Goal: Transaction & Acquisition: Purchase product/service

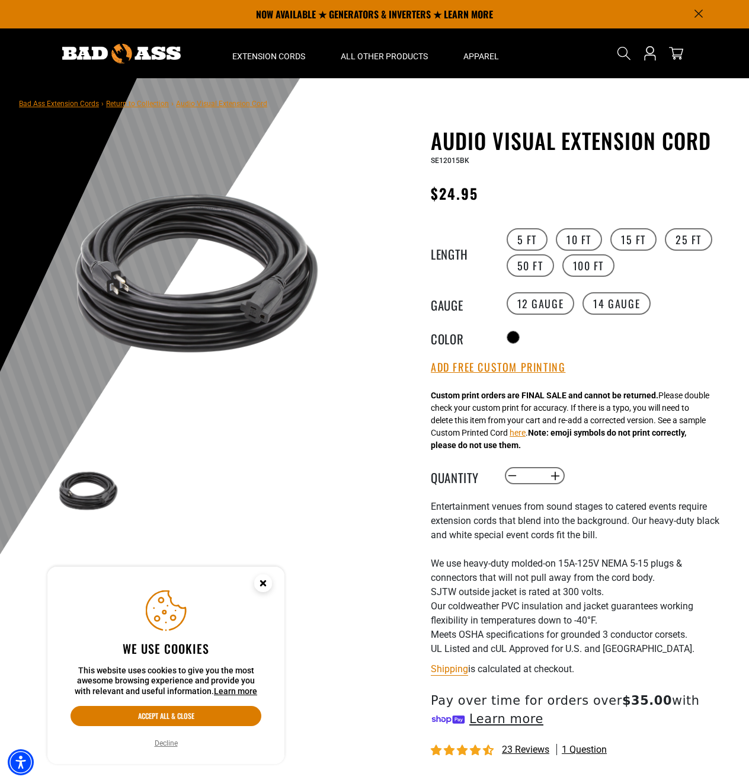
scroll to position [3, 0]
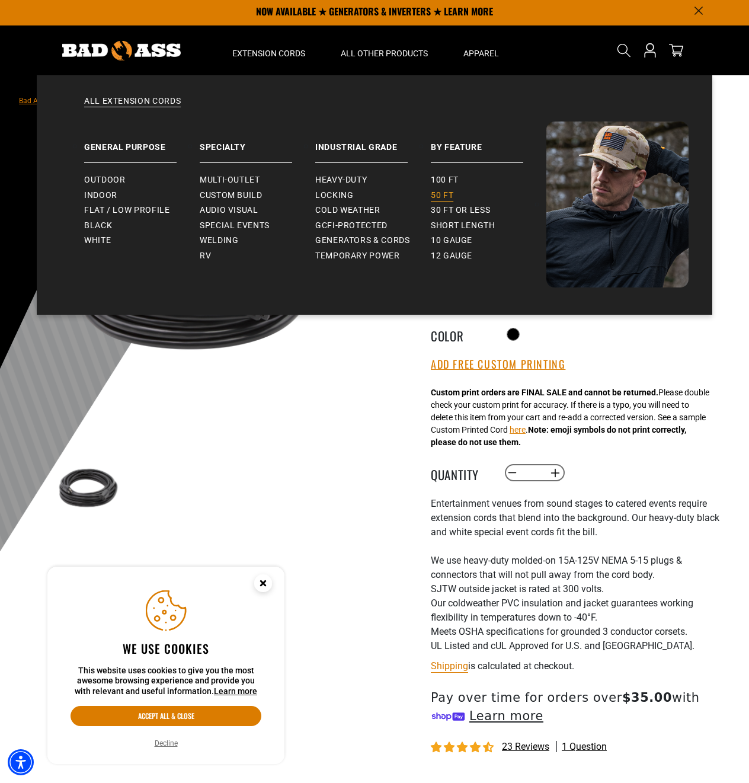
click at [441, 197] on span "50 ft" at bounding box center [442, 195] width 23 height 11
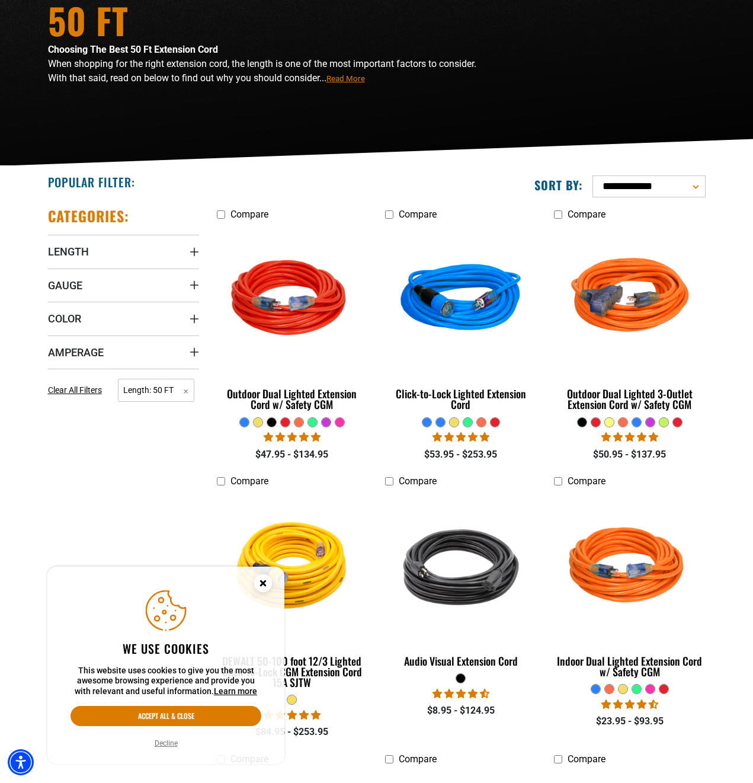
scroll to position [135, 0]
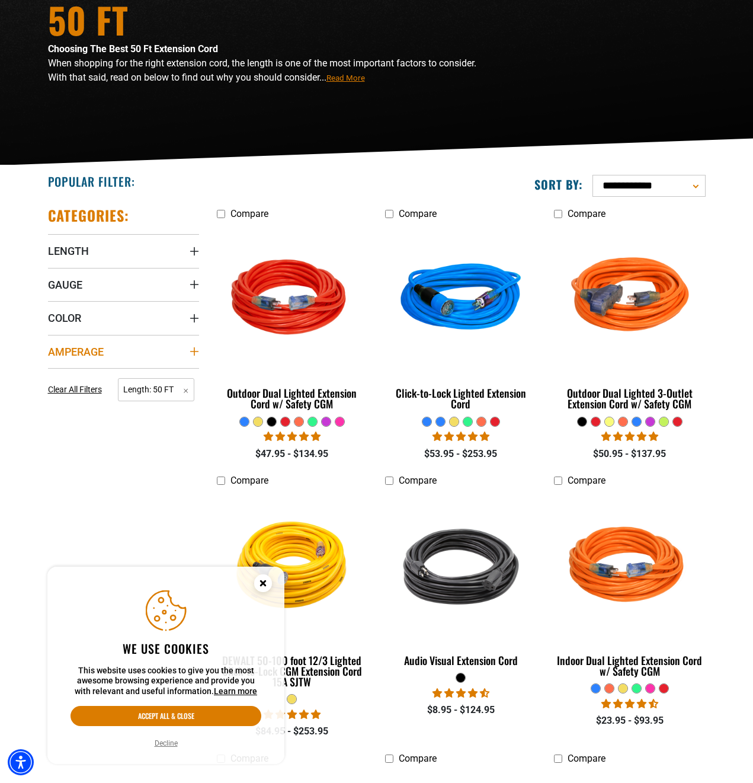
click at [103, 353] on span "Amperage" at bounding box center [76, 352] width 56 height 14
click at [52, 377] on icon at bounding box center [52, 375] width 9 height 15
click at [119, 320] on summary "Color" at bounding box center [123, 317] width 151 height 33
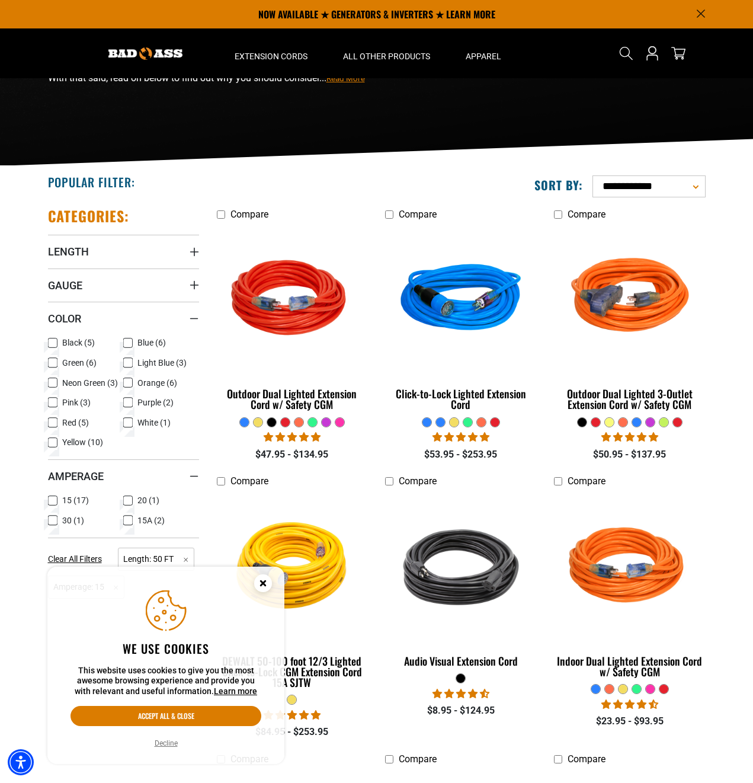
click at [50, 342] on icon at bounding box center [52, 342] width 9 height 15
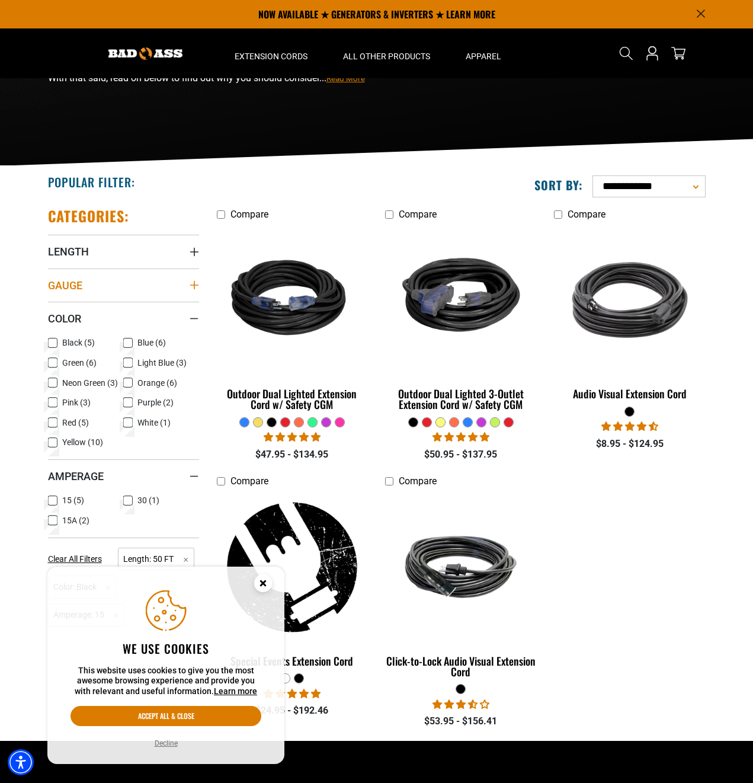
click at [75, 283] on span "Gauge" at bounding box center [65, 285] width 34 height 14
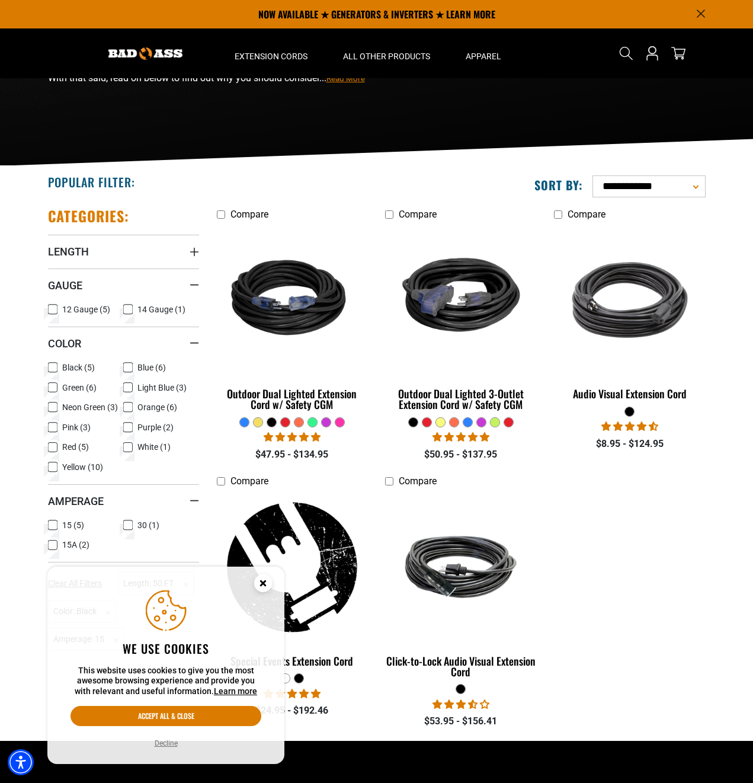
click at [55, 309] on icon at bounding box center [52, 309] width 9 height 15
click at [262, 580] on circle "Close this option" at bounding box center [263, 583] width 18 height 18
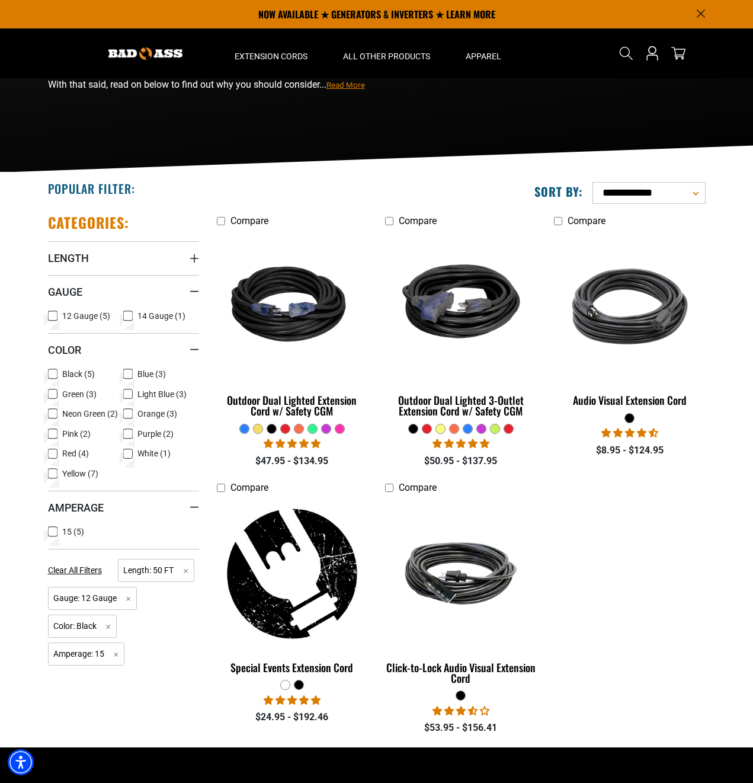
scroll to position [127, 0]
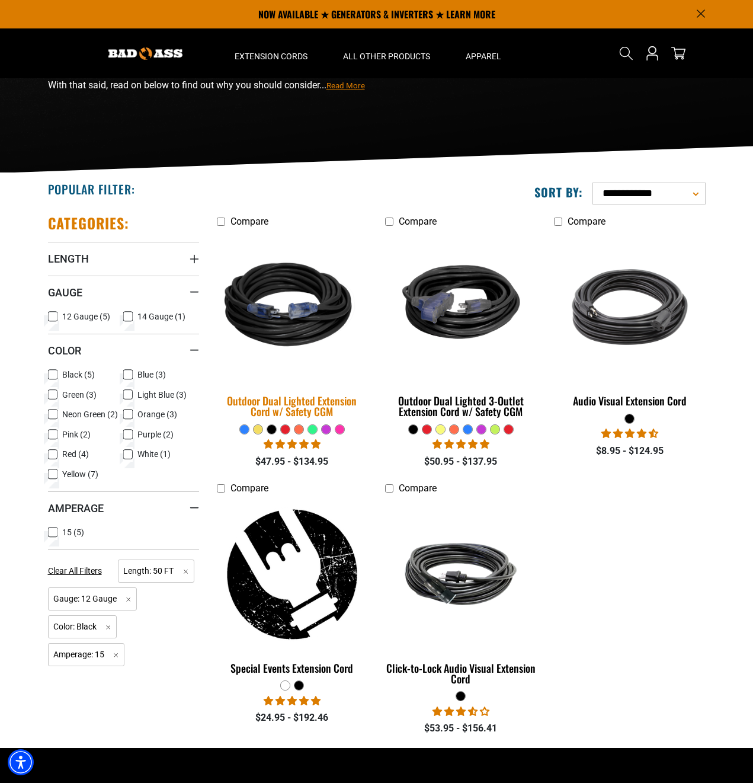
click at [286, 327] on img at bounding box center [292, 307] width 166 height 152
